Goal: Information Seeking & Learning: Learn about a topic

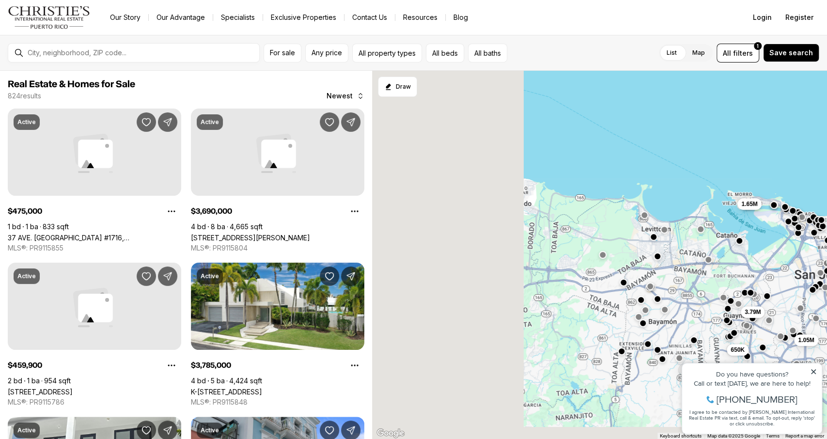
drag, startPoint x: 459, startPoint y: 188, endPoint x: 700, endPoint y: 142, distance: 245.6
click at [701, 140] on div "460K 475K 220K 3.79M 1.05M 650K 1.65M 180K 145K" at bounding box center [599, 255] width 455 height 369
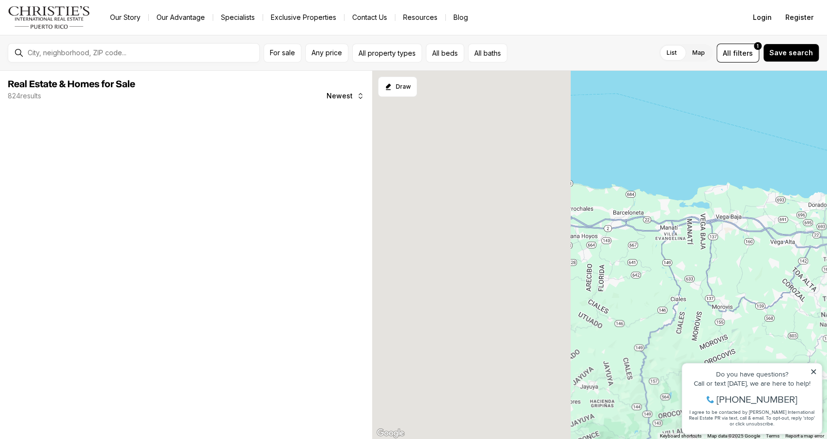
drag, startPoint x: 456, startPoint y: 232, endPoint x: 655, endPoint y: 278, distance: 204.9
click at [691, 257] on div "220K 3.79M 1.05M 650K 180K 145K" at bounding box center [599, 255] width 455 height 369
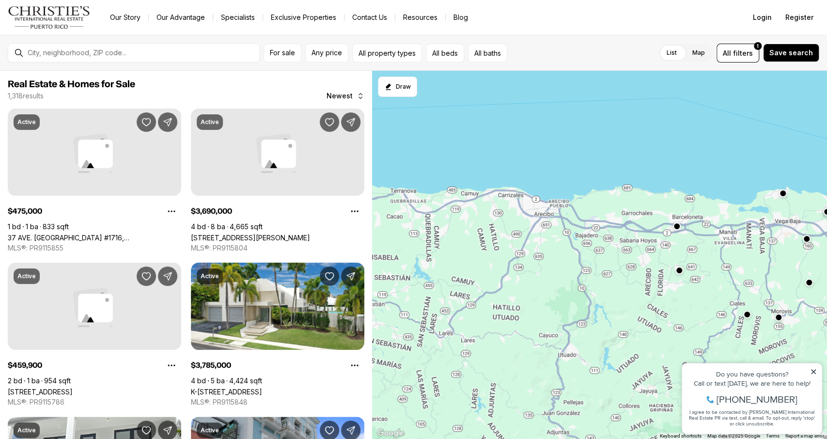
drag, startPoint x: 556, startPoint y: 270, endPoint x: 765, endPoint y: 251, distance: 209.5
click at [764, 251] on div at bounding box center [599, 255] width 455 height 369
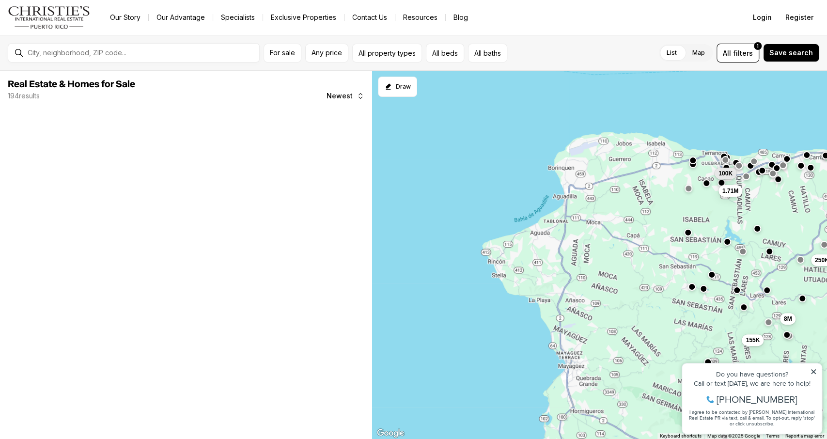
click at [814, 370] on icon at bounding box center [813, 371] width 5 height 5
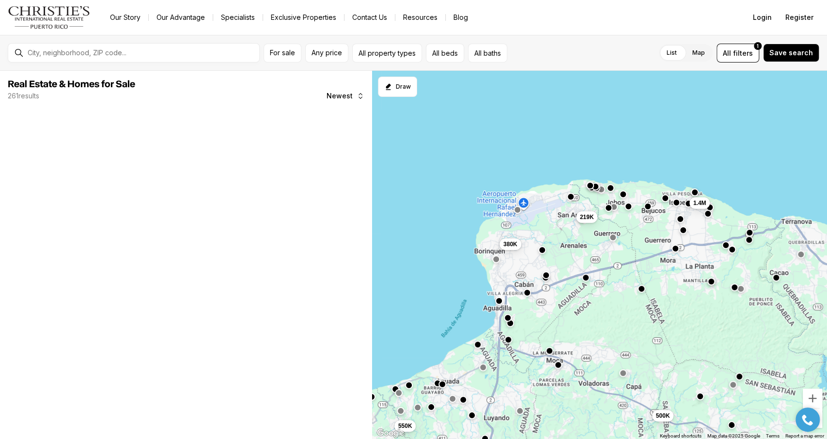
drag, startPoint x: 618, startPoint y: 156, endPoint x: 593, endPoint y: 264, distance: 110.4
click at [593, 264] on div "500K 1.4M 649K 1.5M 219K 380K 550K 515K" at bounding box center [599, 255] width 455 height 369
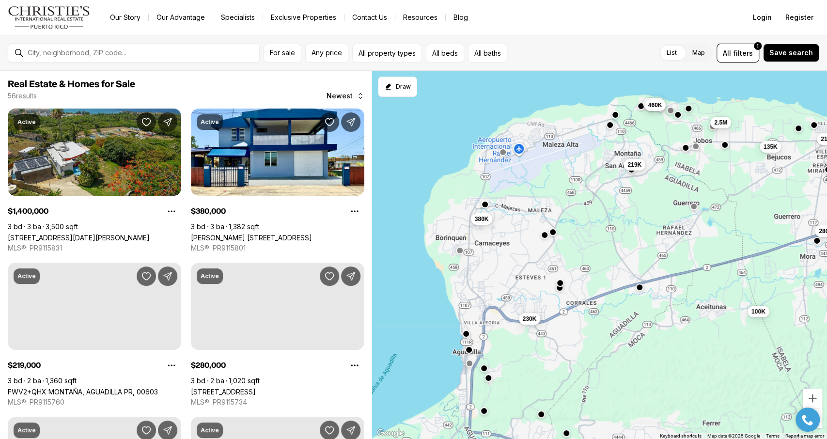
drag, startPoint x: 536, startPoint y: 254, endPoint x: 605, endPoint y: 248, distance: 69.0
click at [605, 248] on div "100K 210K 410K 1.4M 2.5M 135K 280K 219K 230K 380K 870K 460K" at bounding box center [599, 255] width 455 height 369
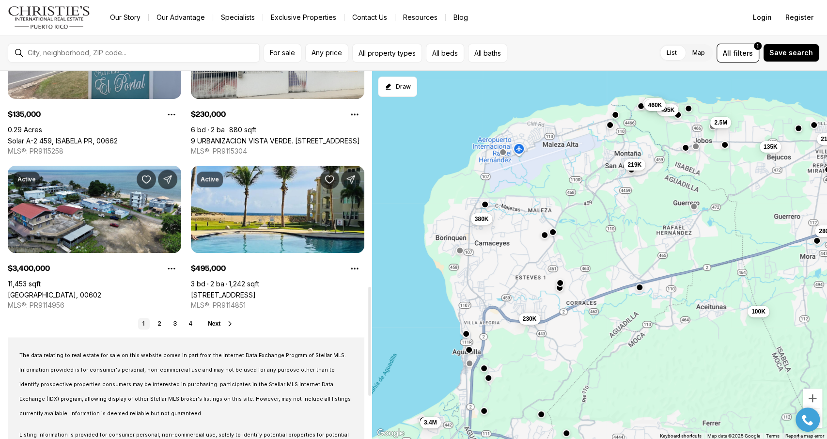
scroll to position [726, 0]
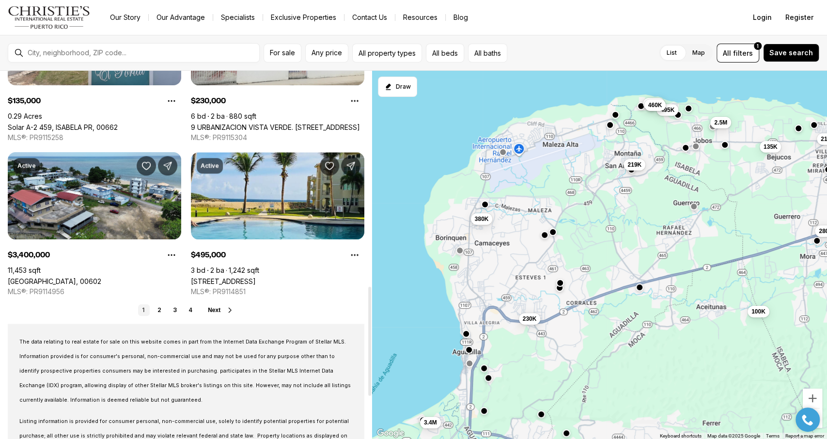
click at [218, 311] on span "Next" at bounding box center [214, 310] width 13 height 7
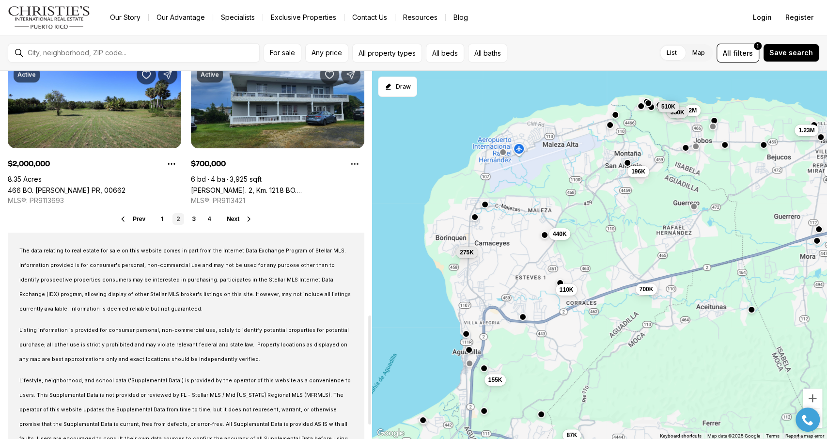
scroll to position [823, 0]
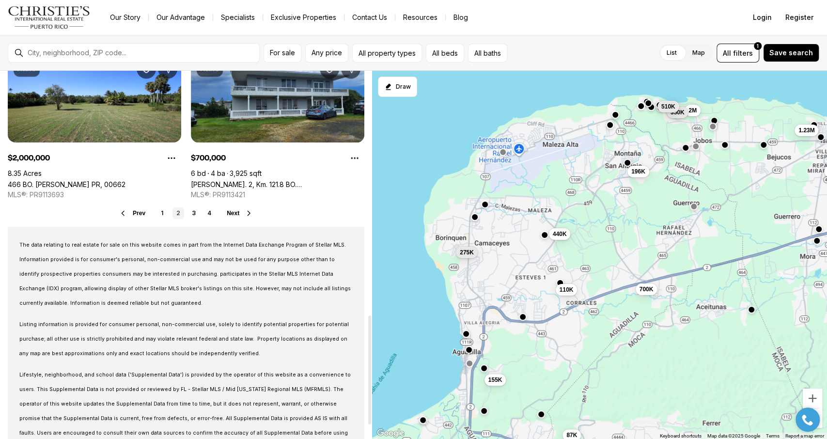
click at [227, 214] on span "Next" at bounding box center [233, 213] width 13 height 7
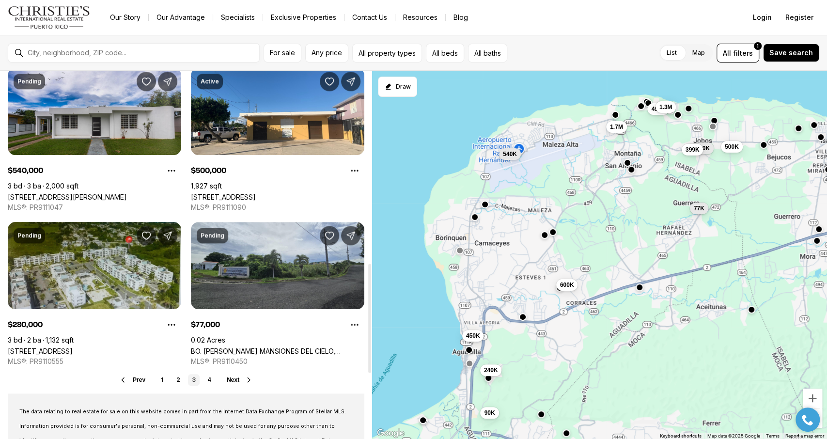
scroll to position [678, 0]
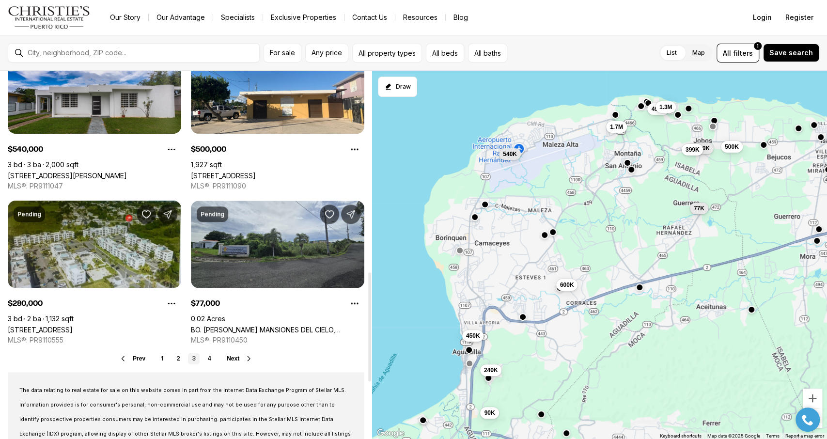
click at [248, 361] on icon at bounding box center [249, 358] width 8 height 8
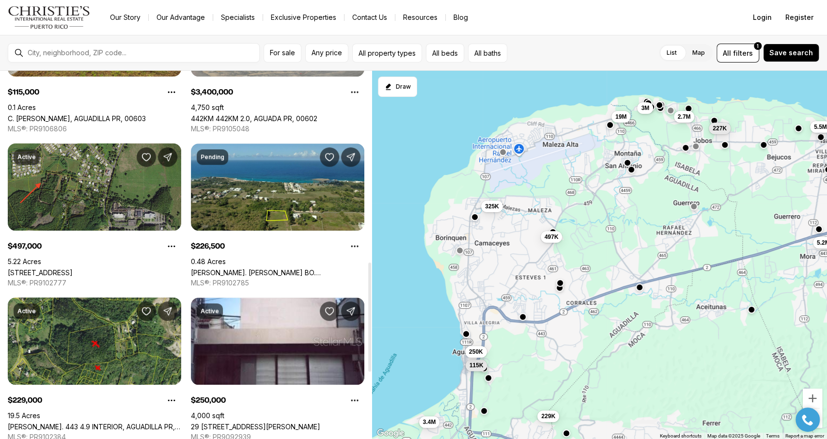
scroll to position [726, 0]
